Goal: Task Accomplishment & Management: Use online tool/utility

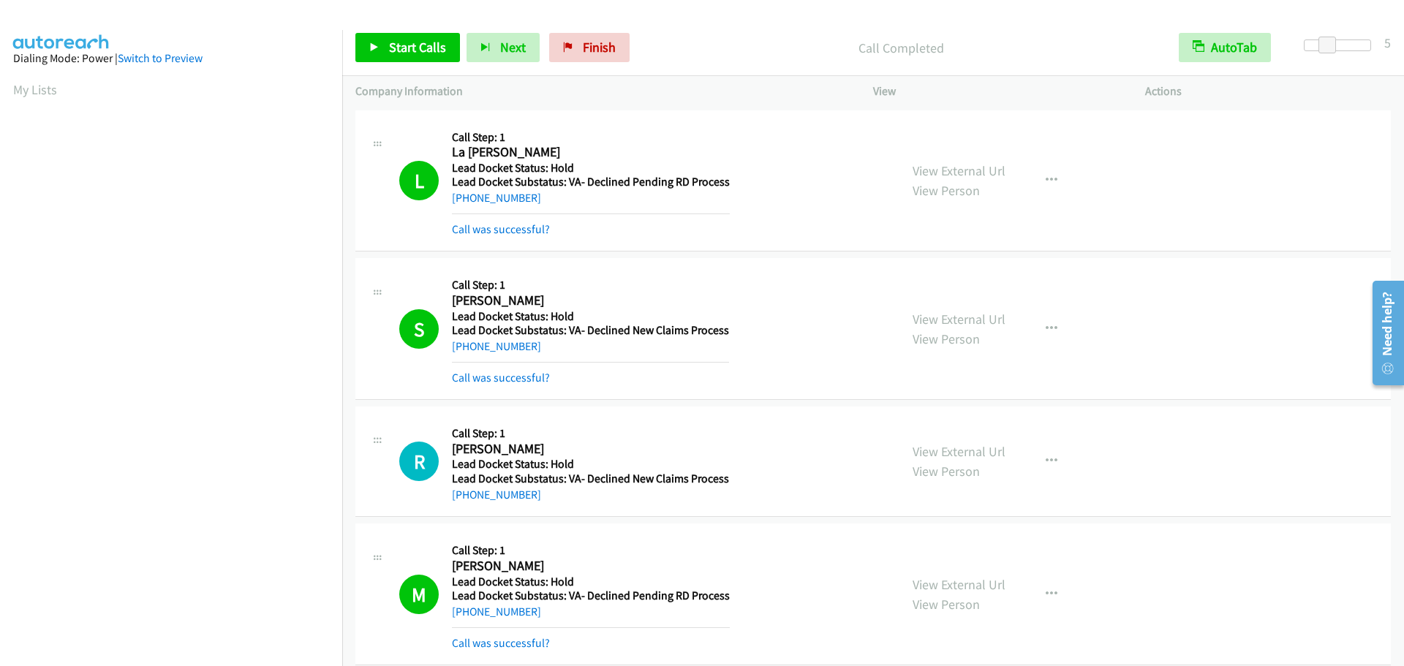
scroll to position [154, 0]
click at [404, 48] on span "Start Calls" at bounding box center [417, 47] width 57 height 17
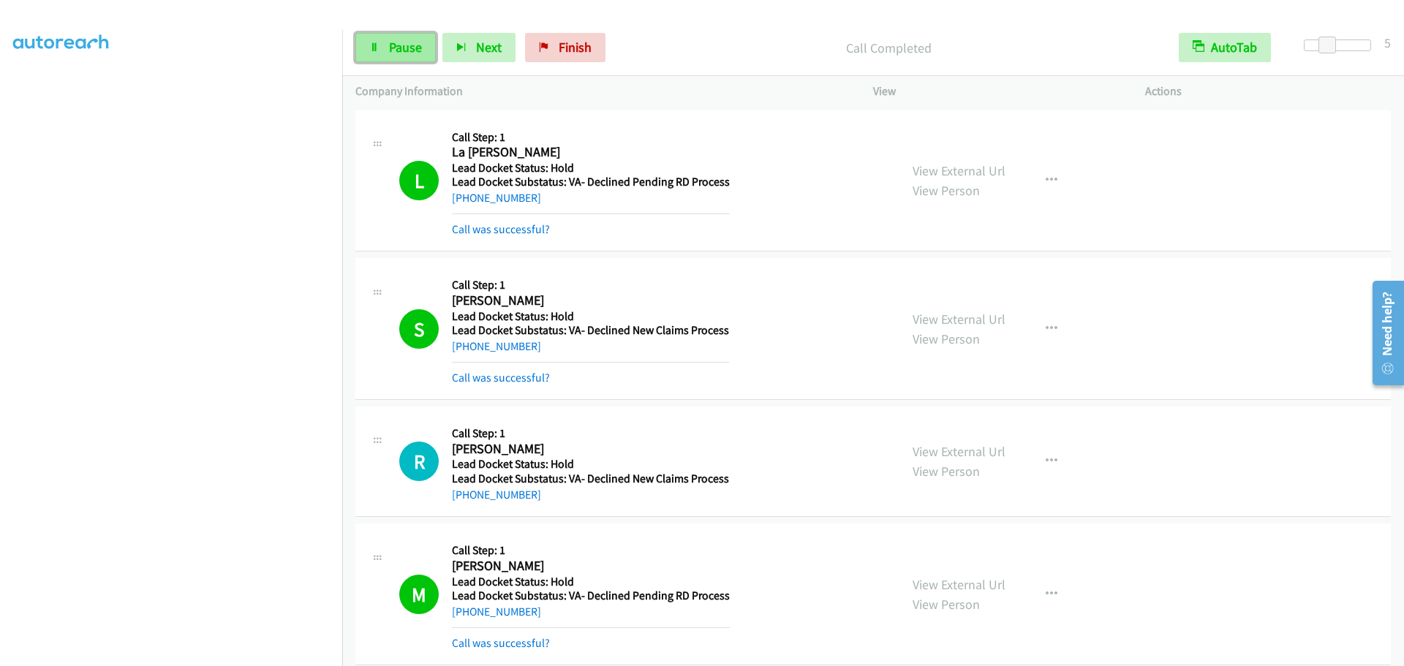
click at [382, 54] on link "Pause" at bounding box center [395, 47] width 80 height 29
click at [382, 50] on link "Start Calls" at bounding box center [407, 47] width 105 height 29
click at [395, 47] on span "Pause" at bounding box center [405, 47] width 33 height 17
click at [395, 47] on span "Start Calls" at bounding box center [417, 47] width 57 height 17
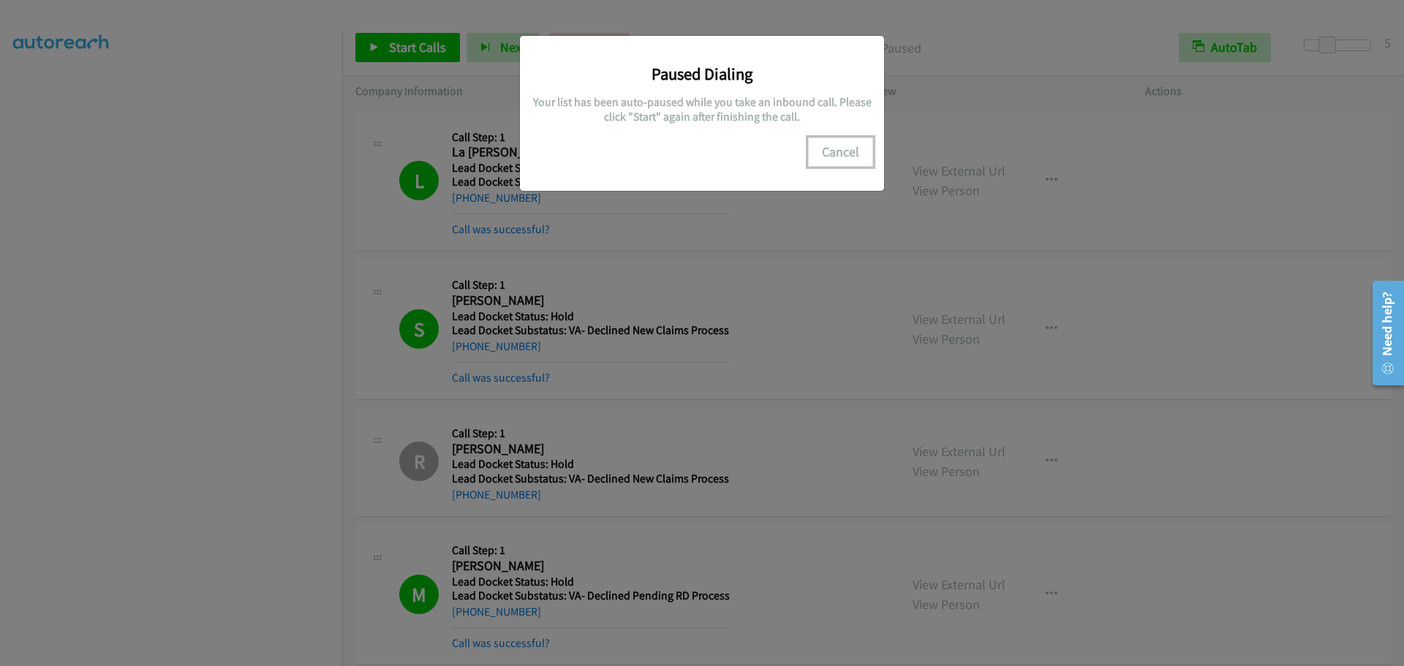
click at [829, 149] on button "Cancel" at bounding box center [840, 151] width 65 height 29
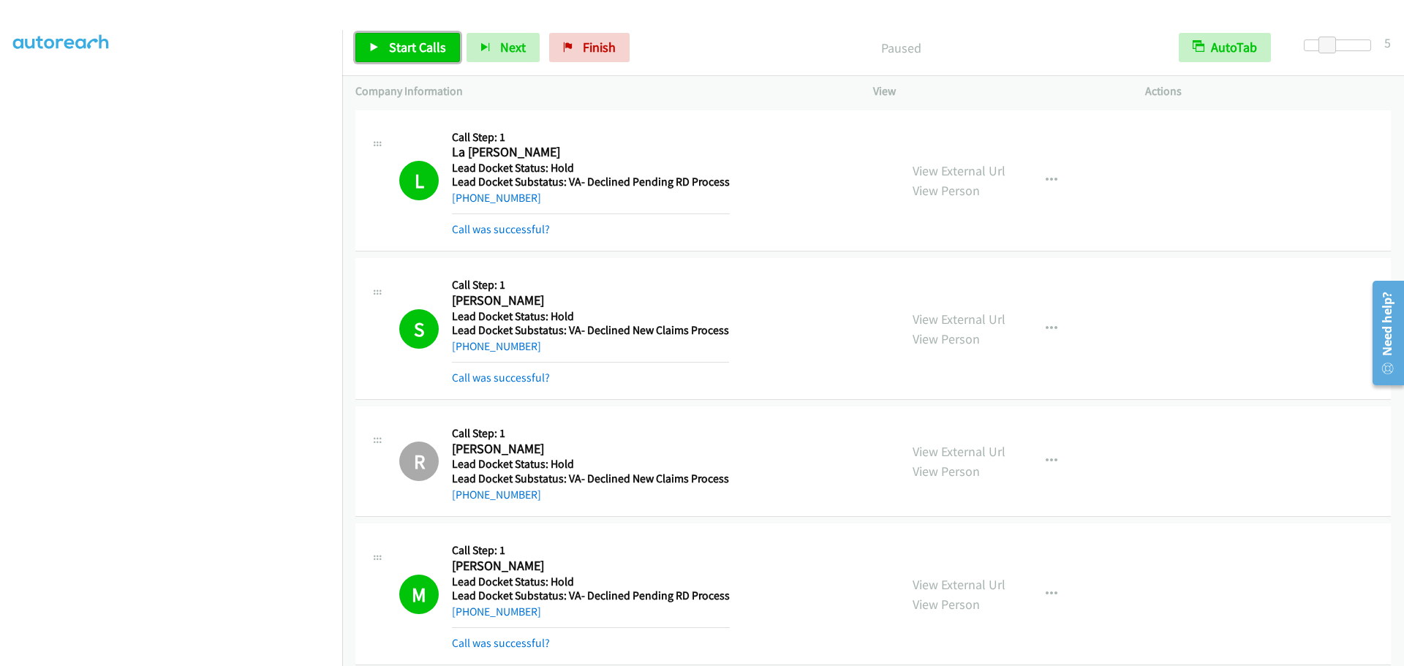
click at [407, 45] on span "Start Calls" at bounding box center [417, 47] width 57 height 17
click at [398, 35] on link "Pause" at bounding box center [395, 47] width 80 height 29
click at [401, 45] on span "Start Calls" at bounding box center [417, 47] width 57 height 17
click at [406, 48] on span "Pause" at bounding box center [405, 47] width 33 height 17
click at [411, 45] on span "Start Calls" at bounding box center [417, 47] width 57 height 17
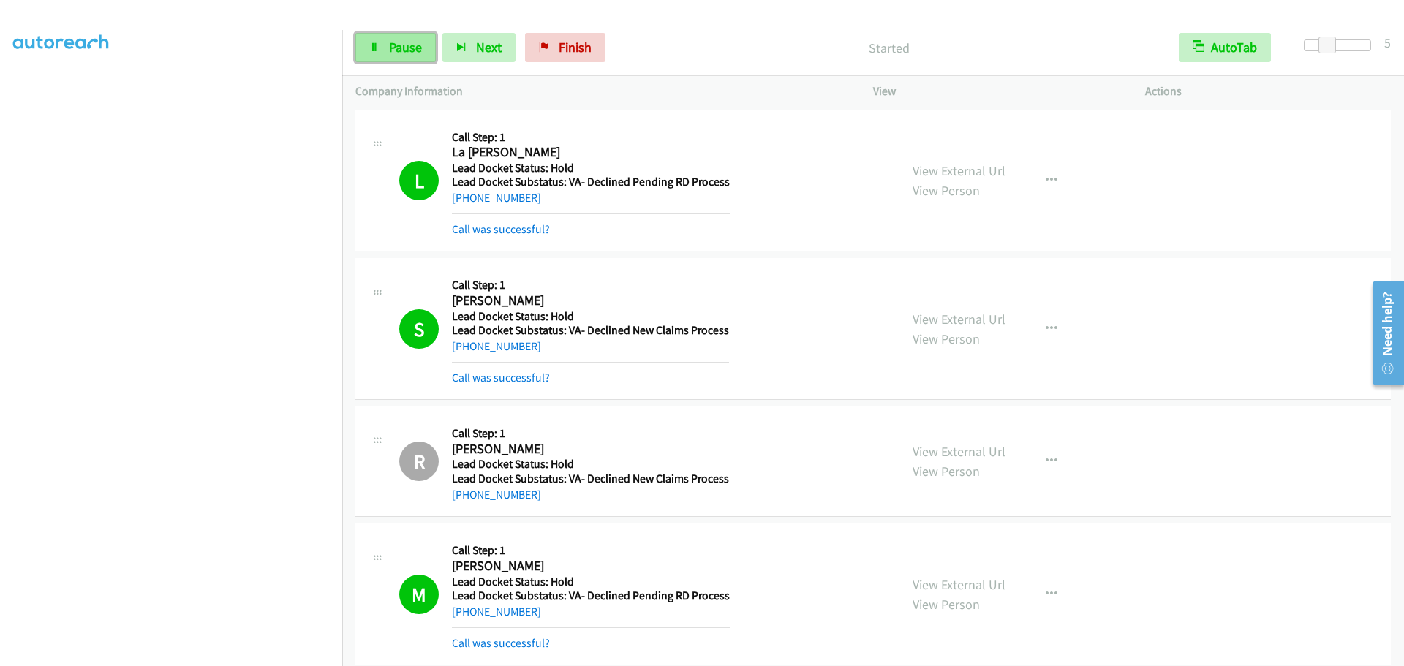
click at [383, 58] on link "Pause" at bounding box center [395, 47] width 80 height 29
click at [420, 47] on span "Start Calls" at bounding box center [417, 47] width 57 height 17
click at [393, 48] on span "Pause" at bounding box center [405, 47] width 33 height 17
click at [393, 48] on span "Start Calls" at bounding box center [417, 47] width 57 height 17
click at [409, 48] on span "Pause" at bounding box center [405, 47] width 33 height 17
